Goal: Check status: Check status

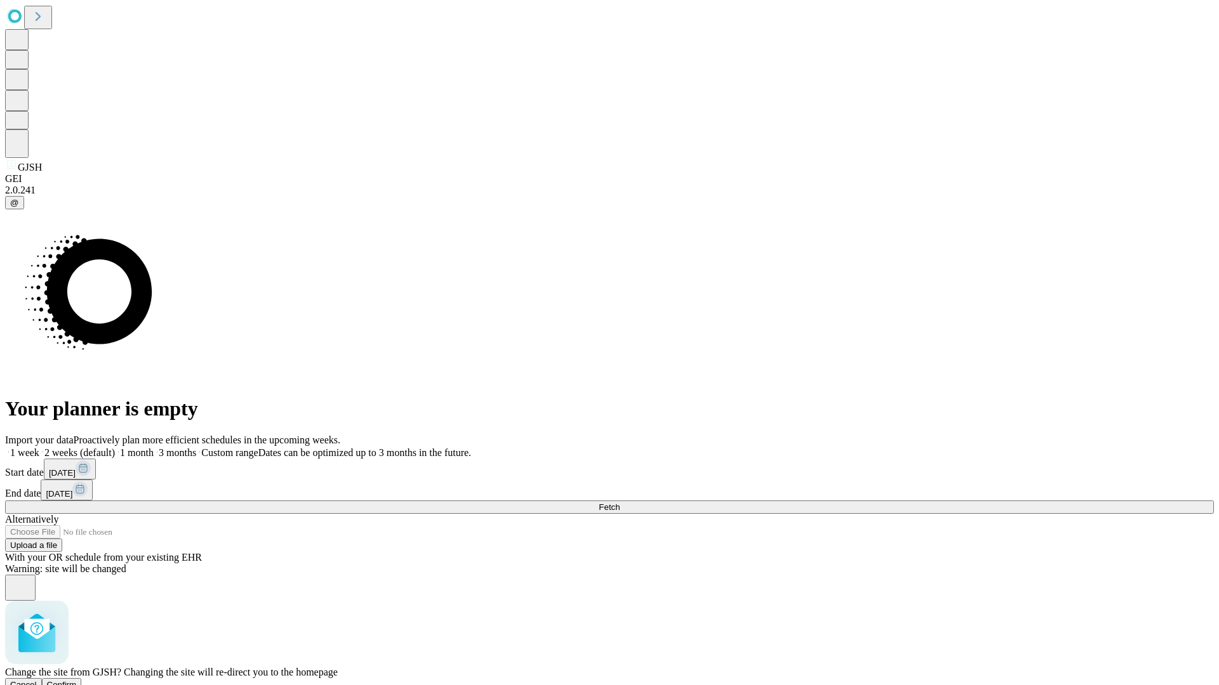
click at [77, 680] on span "Confirm" at bounding box center [62, 685] width 30 height 10
click at [39, 447] on label "1 week" at bounding box center [22, 452] width 34 height 11
click at [619, 503] on span "Fetch" at bounding box center [608, 508] width 21 height 10
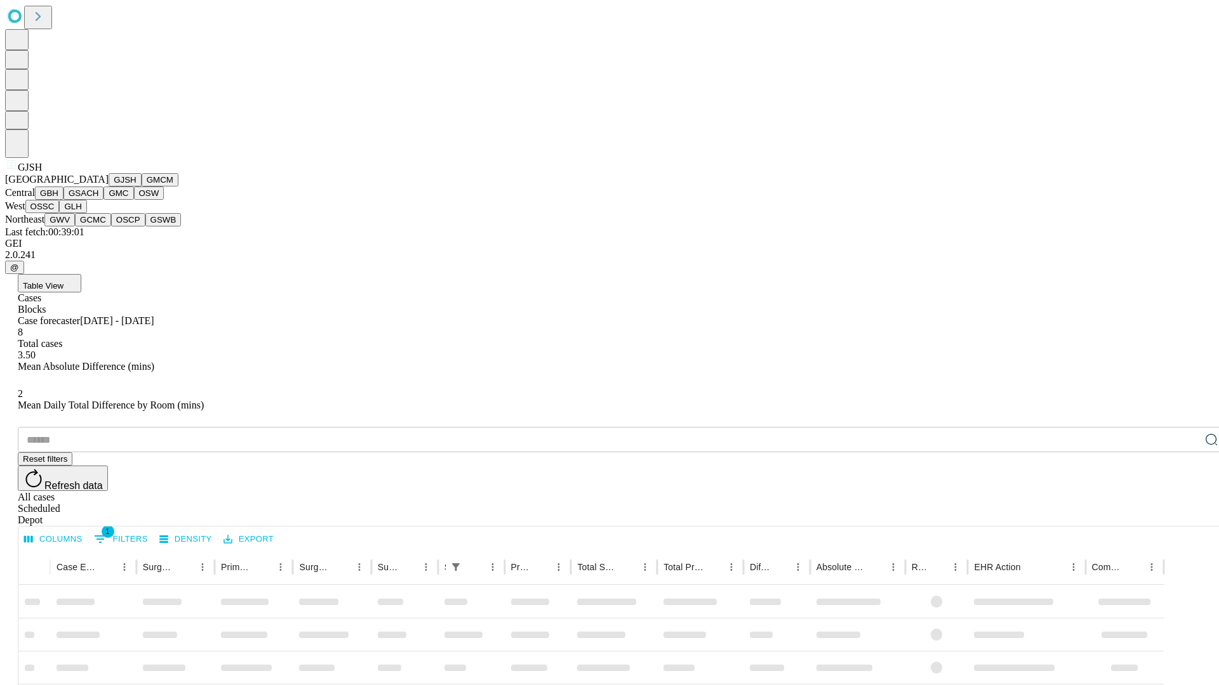
click at [142, 187] on button "GMCM" at bounding box center [160, 179] width 37 height 13
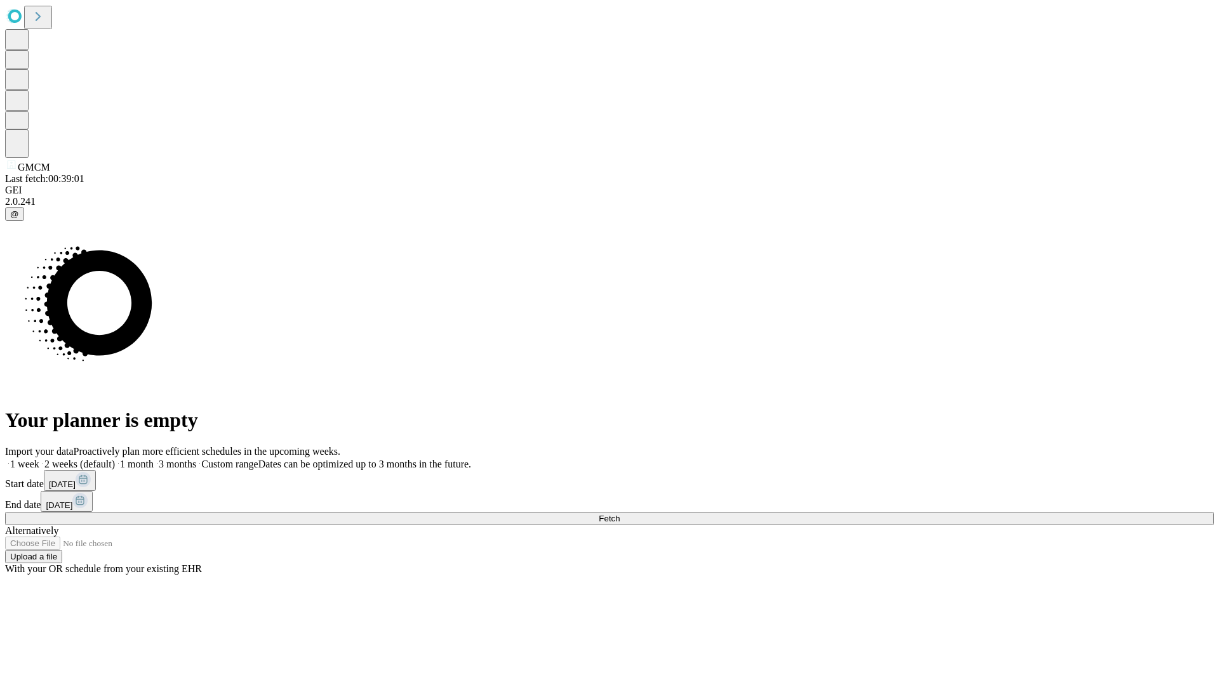
click at [39, 459] on label "1 week" at bounding box center [22, 464] width 34 height 11
click at [619, 514] on span "Fetch" at bounding box center [608, 519] width 21 height 10
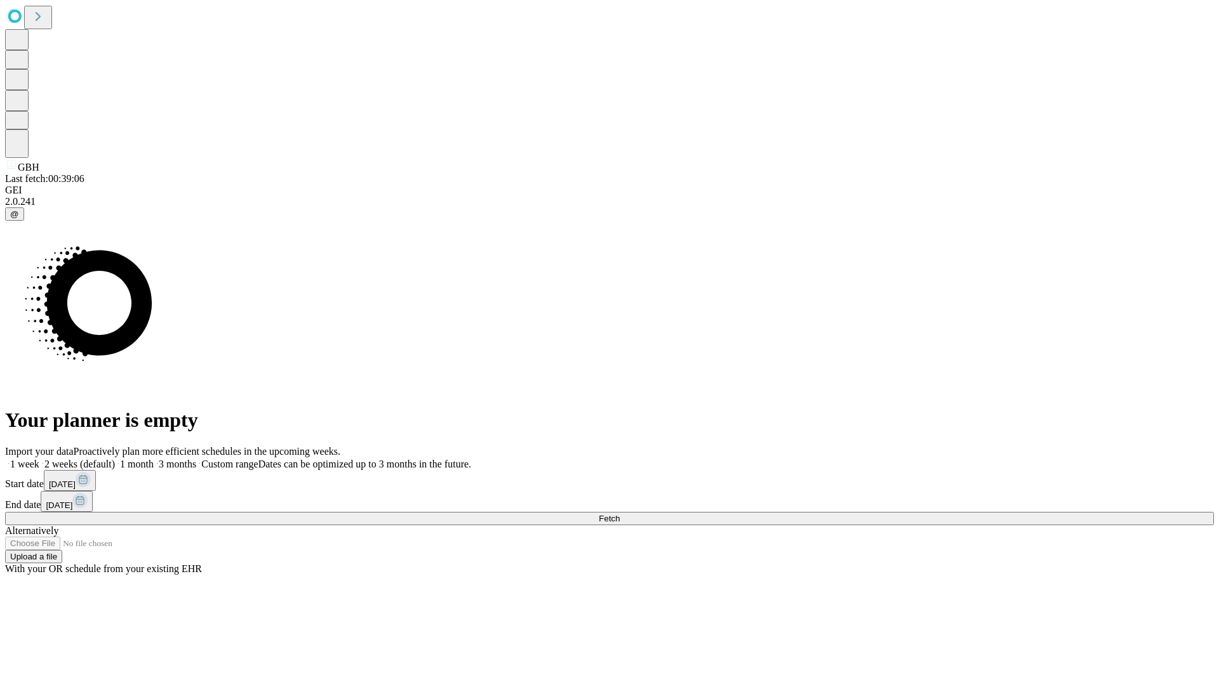
click at [39, 459] on label "1 week" at bounding box center [22, 464] width 34 height 11
click at [619, 514] on span "Fetch" at bounding box center [608, 519] width 21 height 10
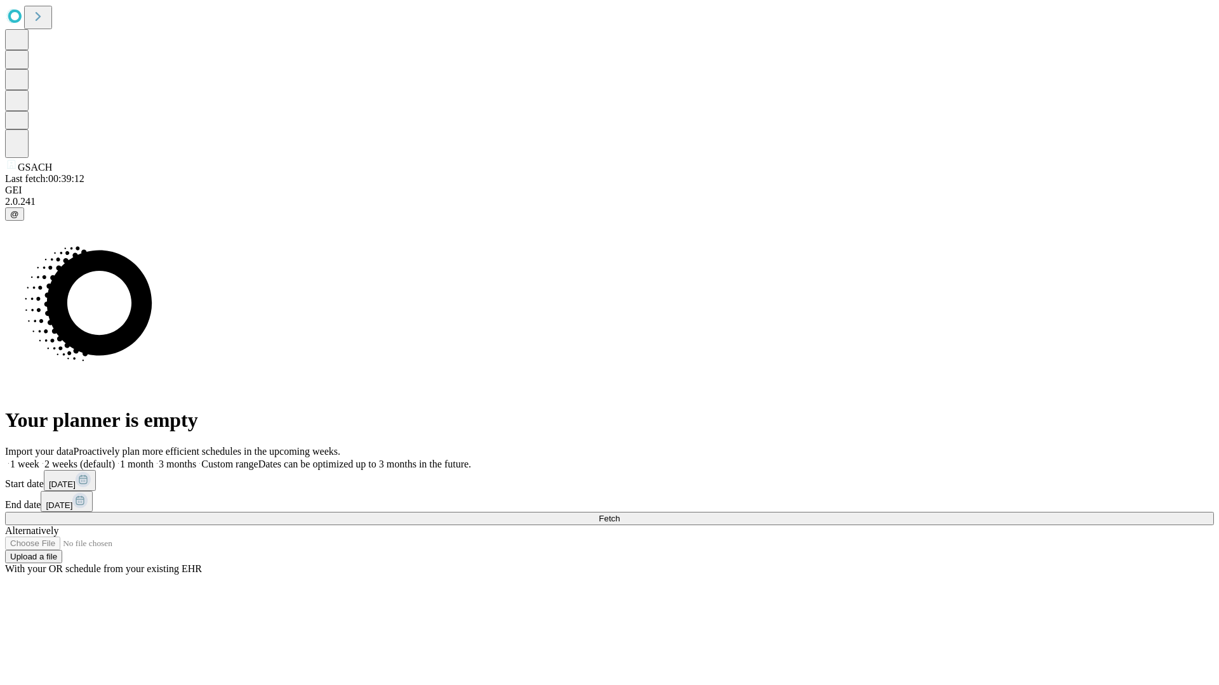
click at [39, 459] on label "1 week" at bounding box center [22, 464] width 34 height 11
click at [619, 514] on span "Fetch" at bounding box center [608, 519] width 21 height 10
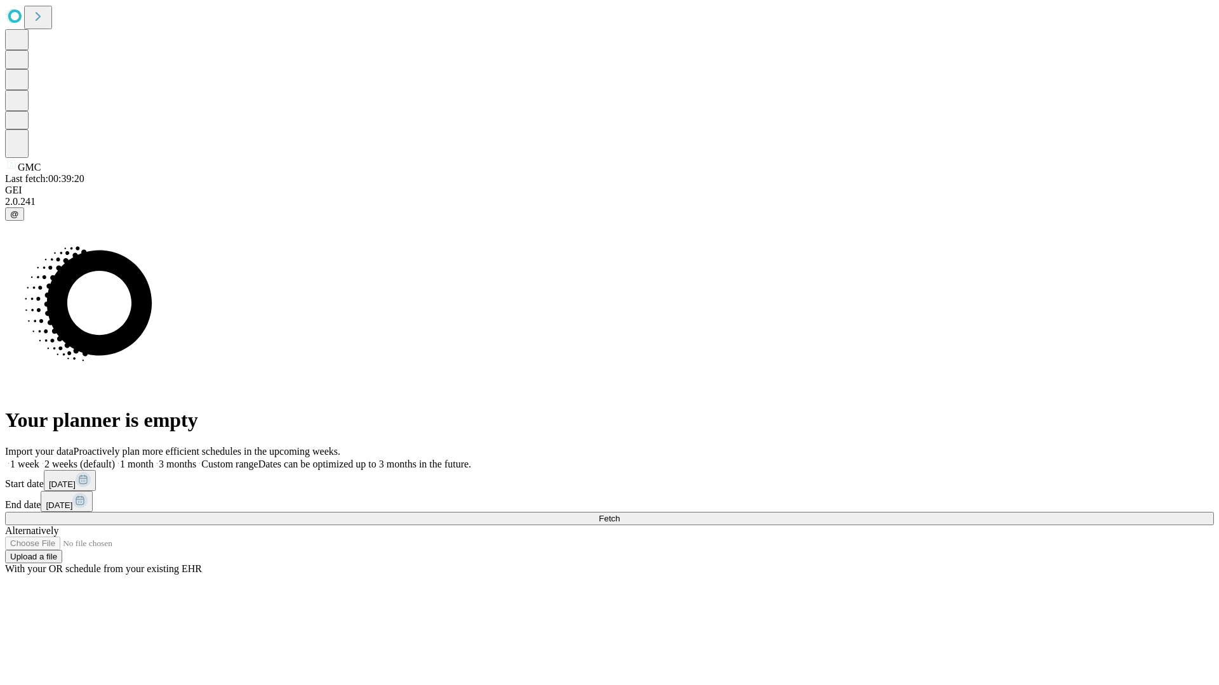
click at [39, 459] on label "1 week" at bounding box center [22, 464] width 34 height 11
click at [619, 514] on span "Fetch" at bounding box center [608, 519] width 21 height 10
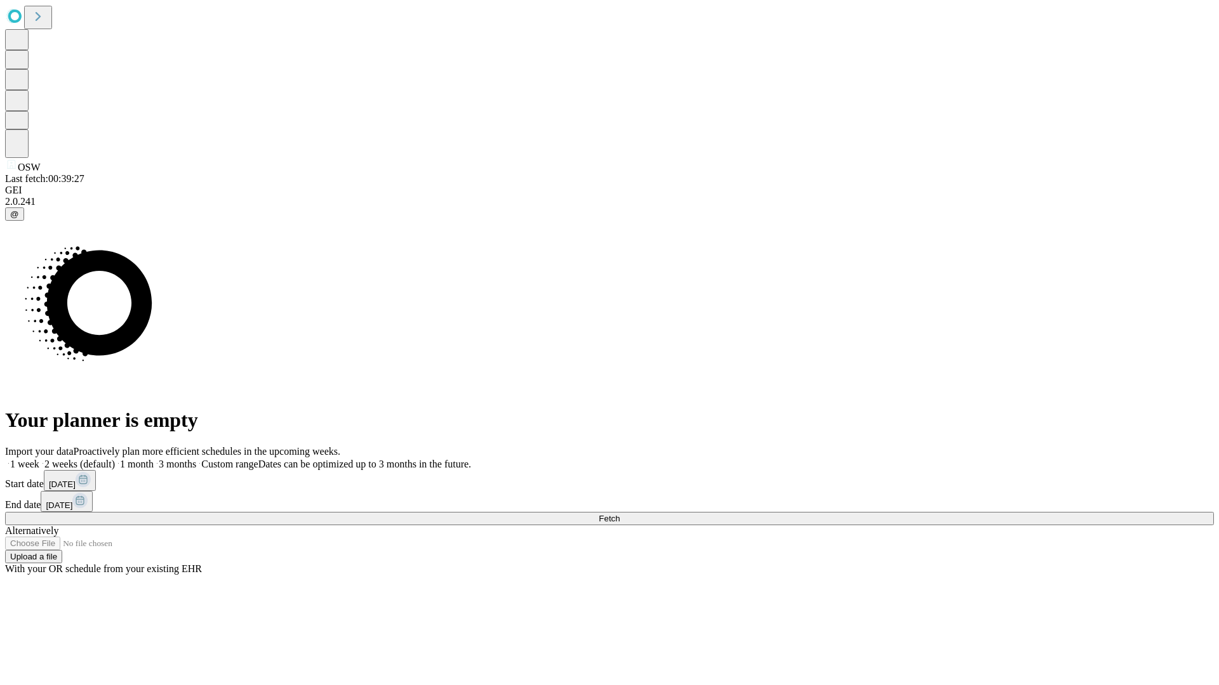
click at [39, 459] on label "1 week" at bounding box center [22, 464] width 34 height 11
click at [619, 514] on span "Fetch" at bounding box center [608, 519] width 21 height 10
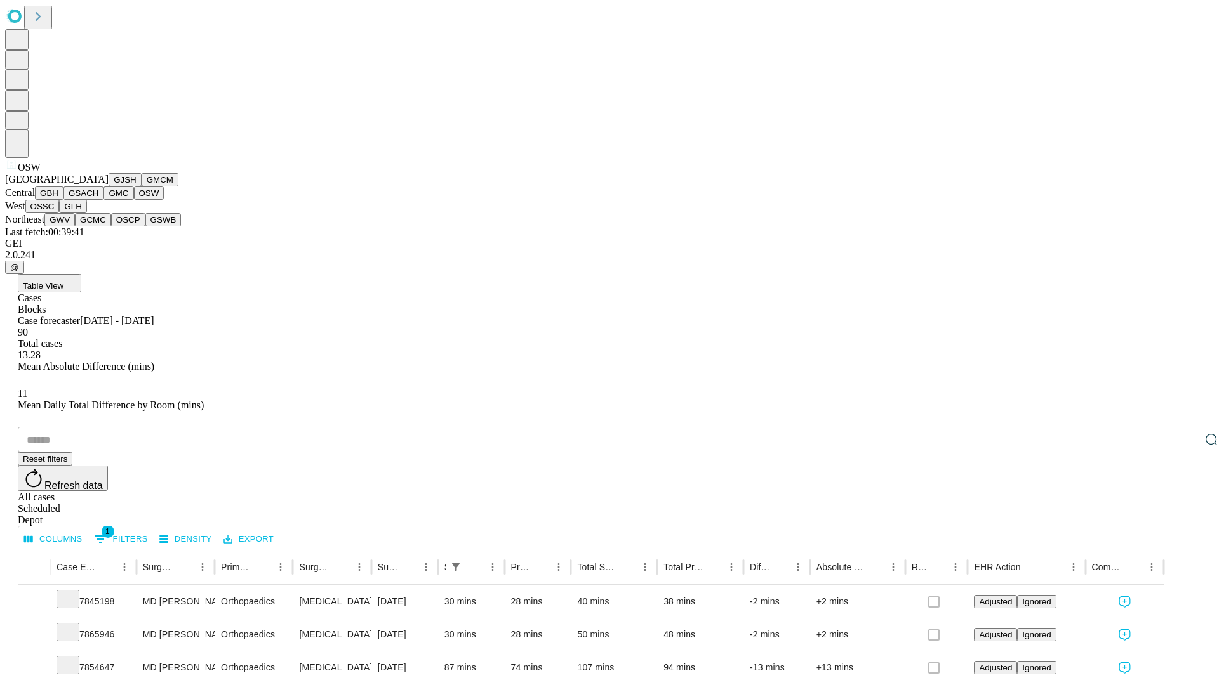
click at [60, 213] on button "OSSC" at bounding box center [42, 206] width 34 height 13
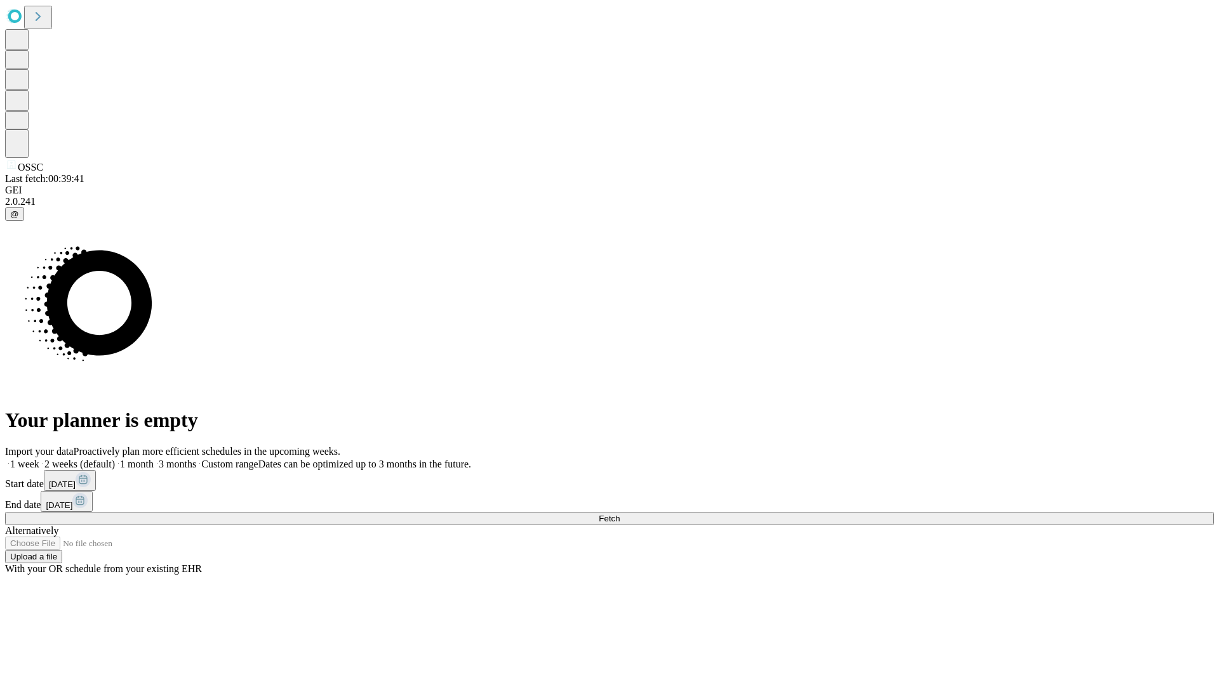
click at [39, 459] on label "1 week" at bounding box center [22, 464] width 34 height 11
click at [619, 514] on span "Fetch" at bounding box center [608, 519] width 21 height 10
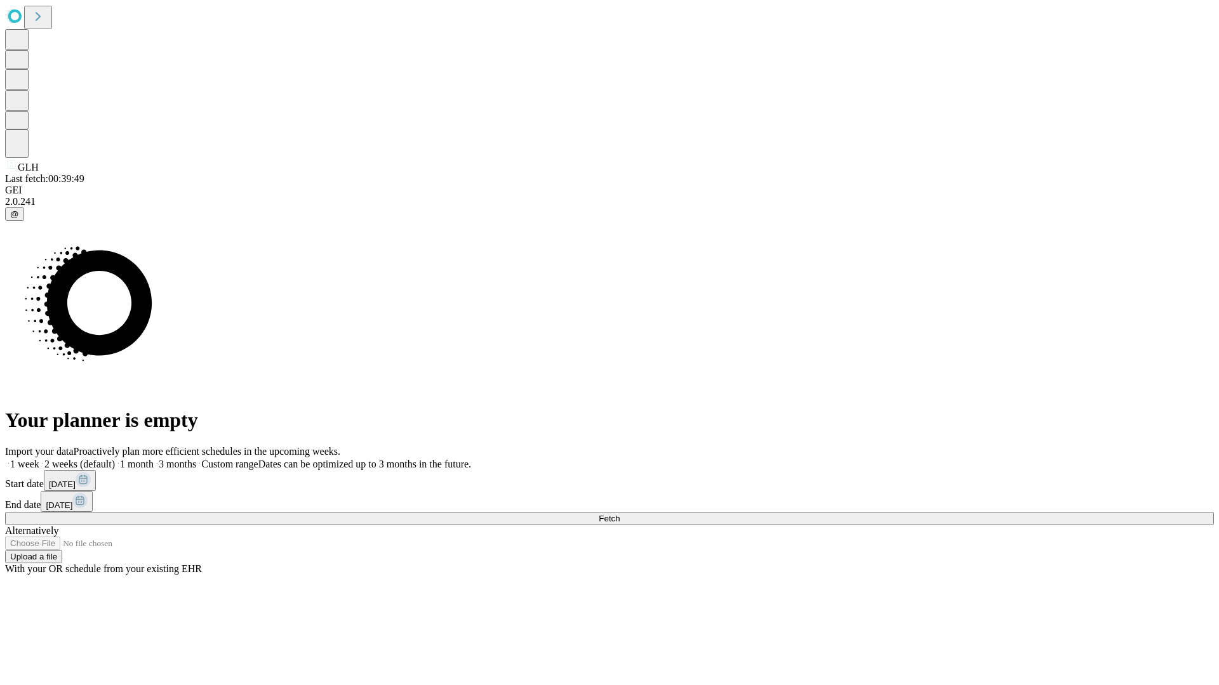
click at [619, 514] on span "Fetch" at bounding box center [608, 519] width 21 height 10
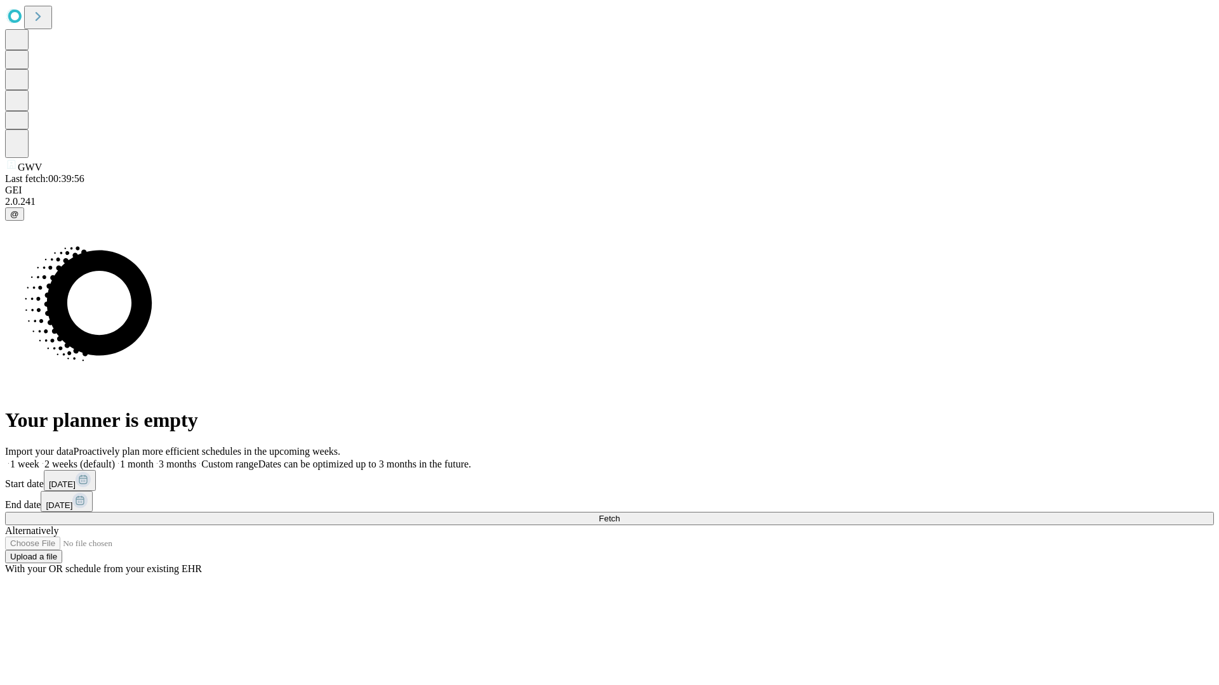
click at [39, 459] on label "1 week" at bounding box center [22, 464] width 34 height 11
click at [619, 514] on span "Fetch" at bounding box center [608, 519] width 21 height 10
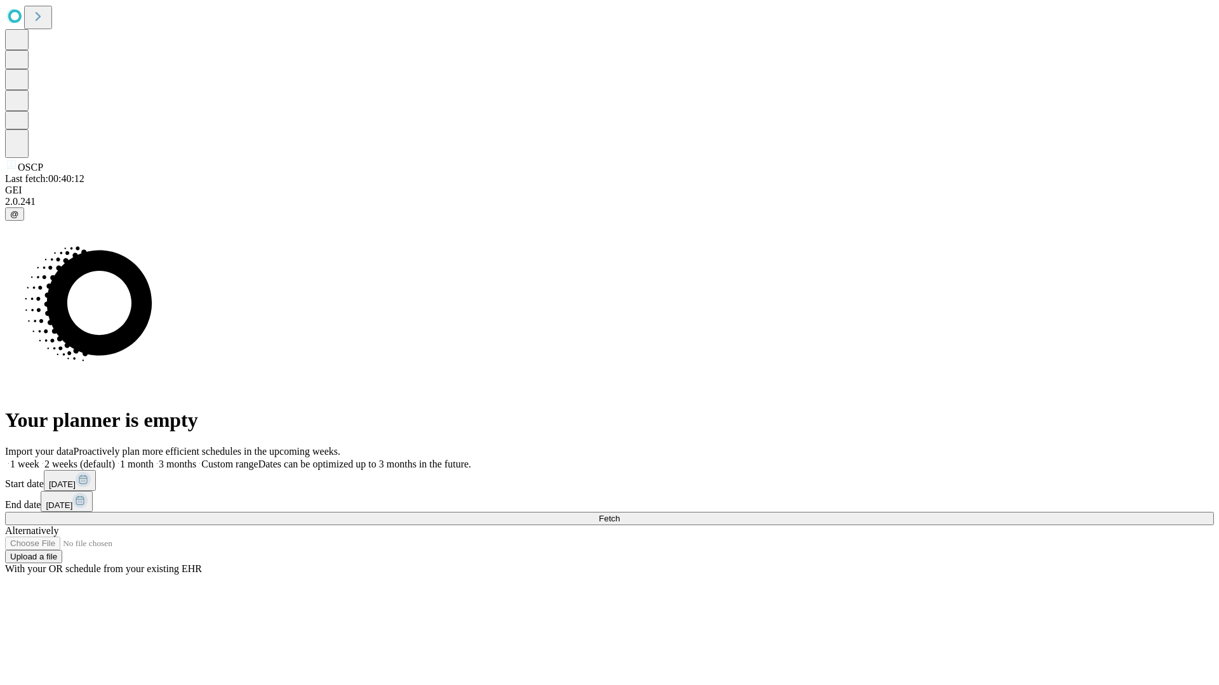
click at [619, 514] on span "Fetch" at bounding box center [608, 519] width 21 height 10
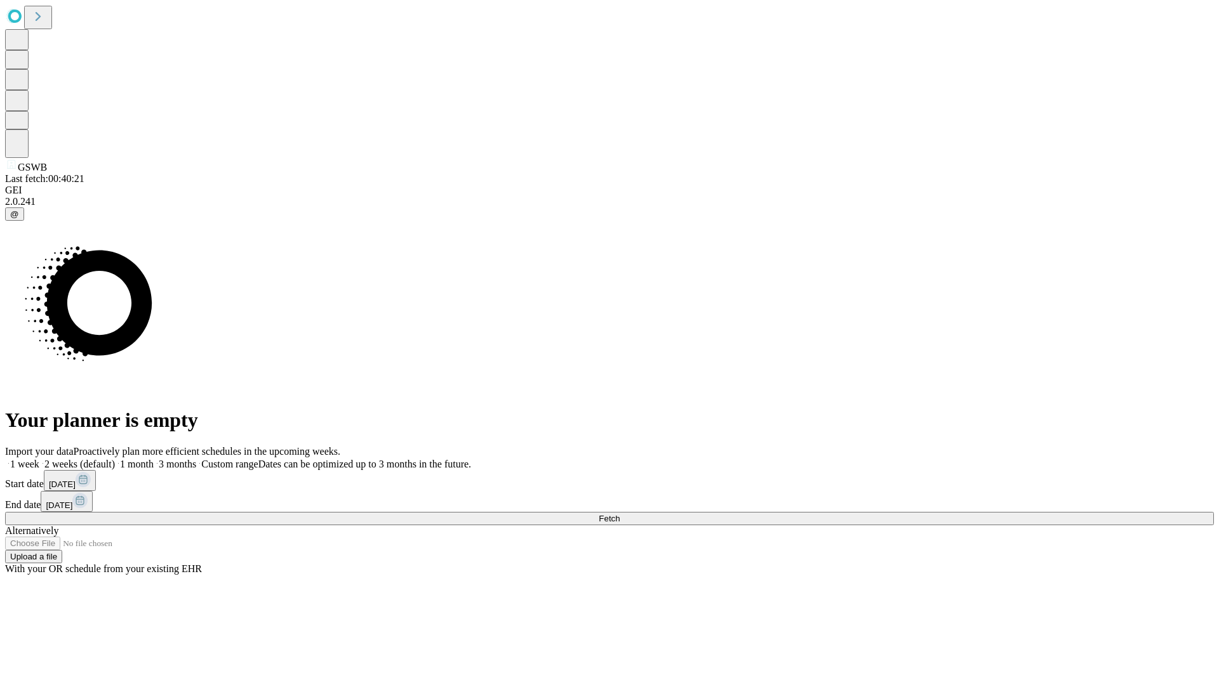
click at [39, 459] on label "1 week" at bounding box center [22, 464] width 34 height 11
click at [619, 514] on span "Fetch" at bounding box center [608, 519] width 21 height 10
